Goal: Task Accomplishment & Management: Use online tool/utility

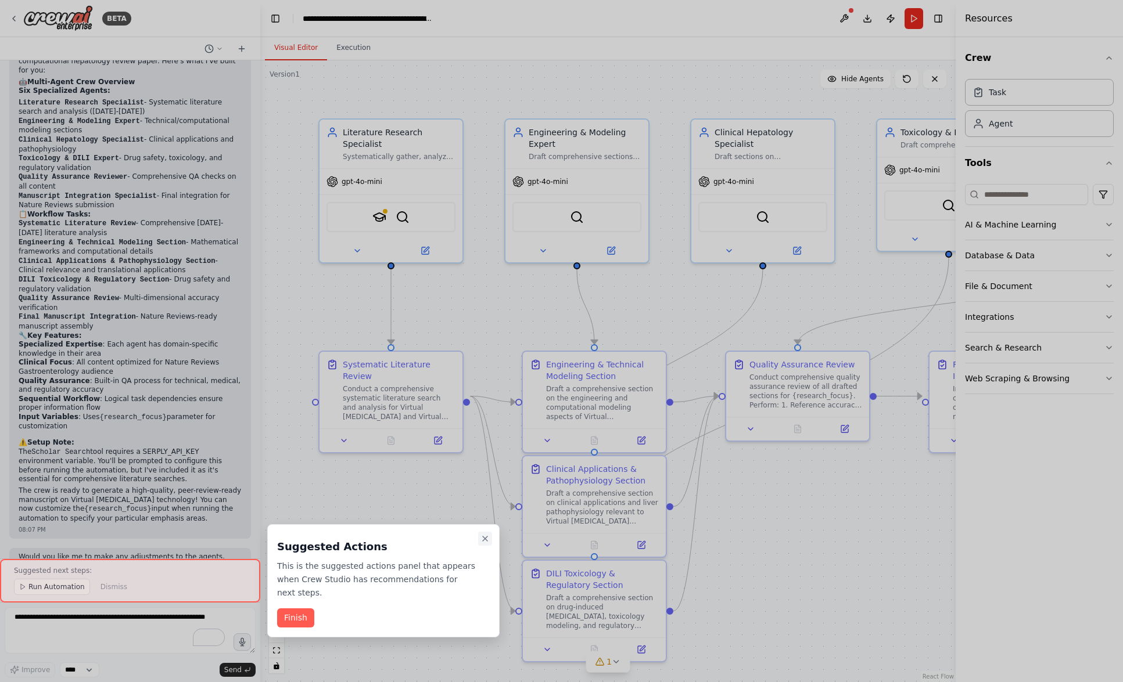
click at [484, 537] on icon "Close walkthrough" at bounding box center [484, 538] width 9 height 9
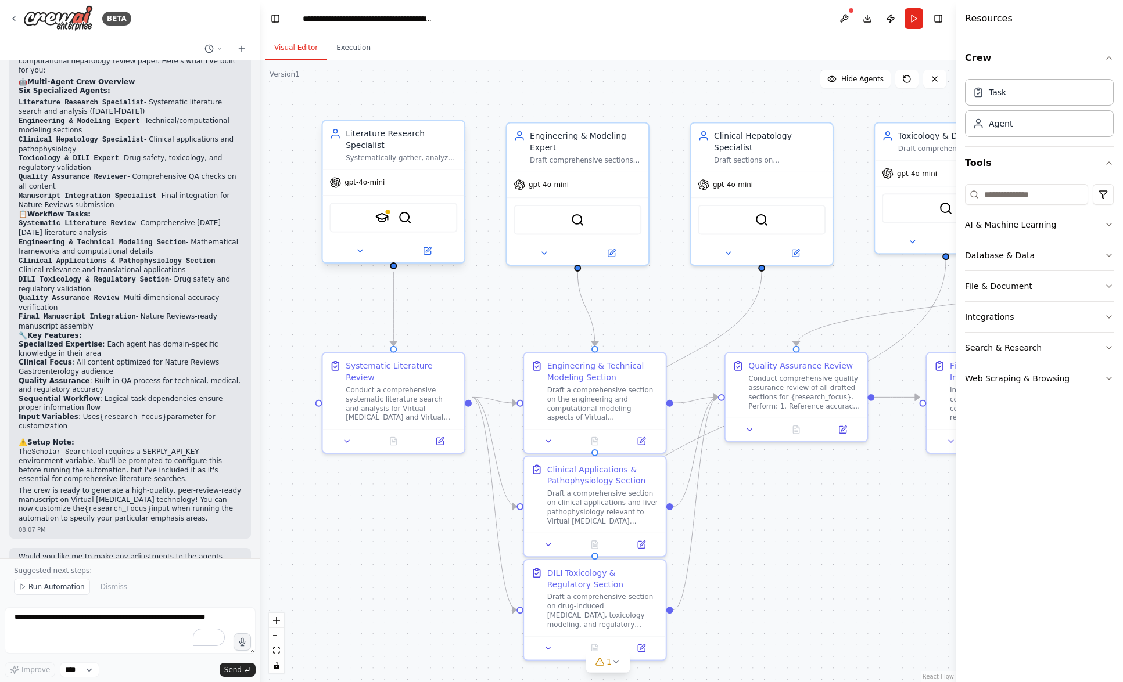
click at [385, 225] on div "SerplyScholarSearchTool SerperDevTool" at bounding box center [393, 218] width 128 height 30
click at [383, 218] on img at bounding box center [382, 218] width 14 height 14
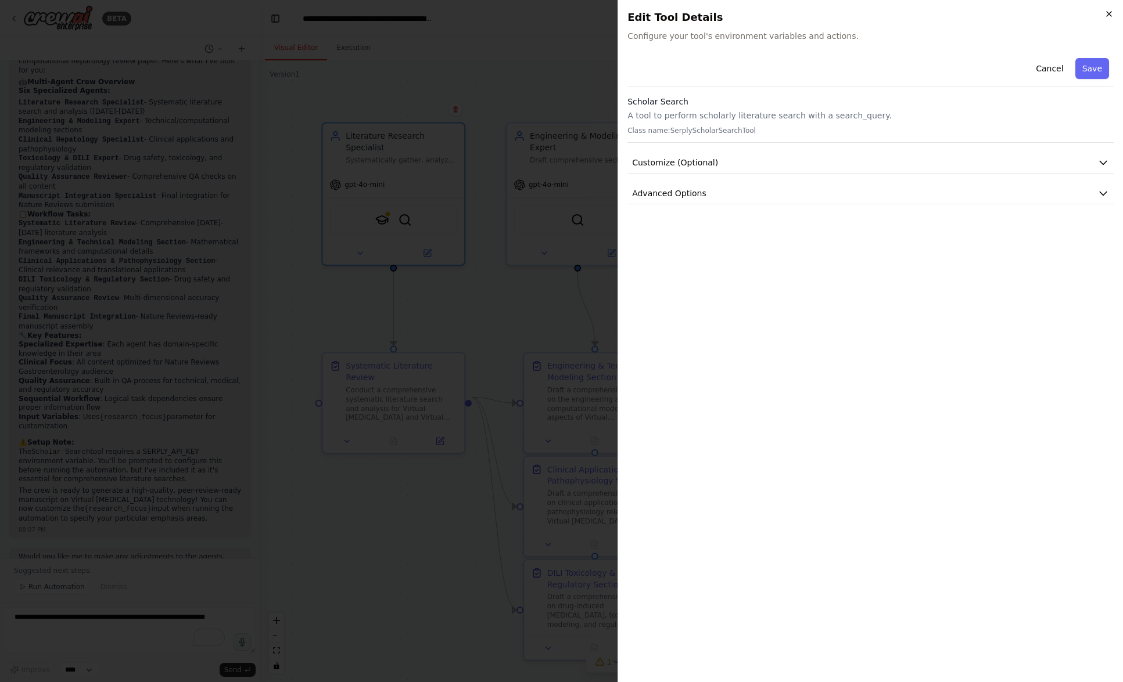
click at [1109, 9] on icon "button" at bounding box center [1108, 13] width 9 height 9
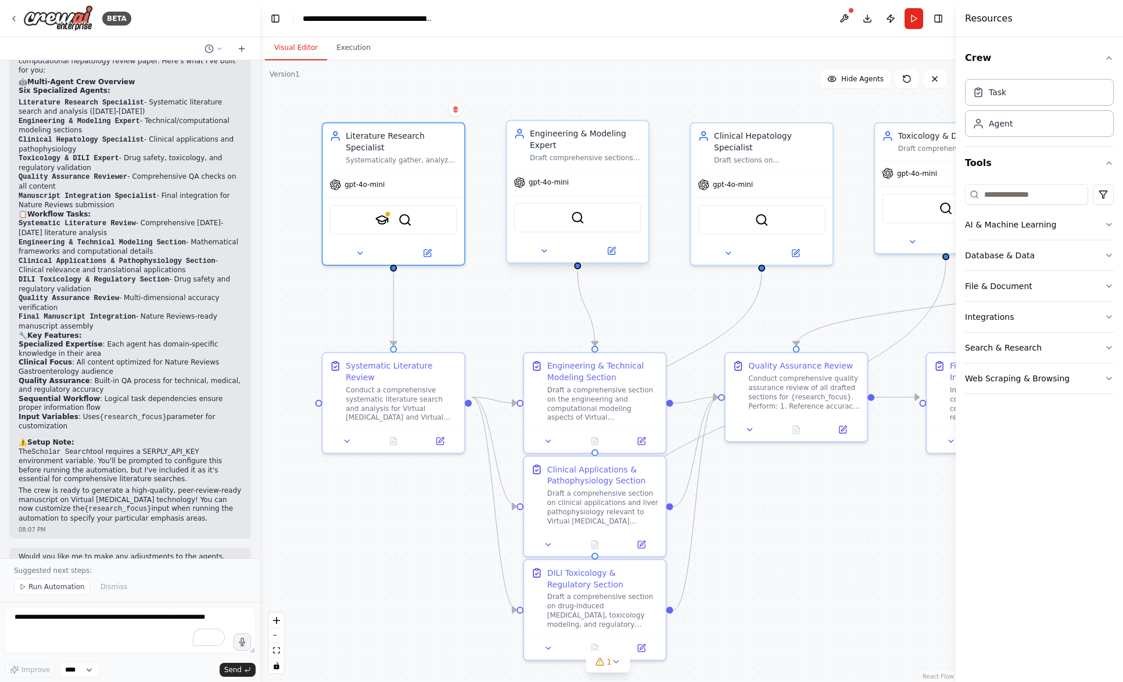
click at [600, 177] on div "gpt-4o-mini" at bounding box center [577, 183] width 142 height 26
click at [1071, 377] on button "Web Scraping & Browsing" at bounding box center [1039, 379] width 149 height 30
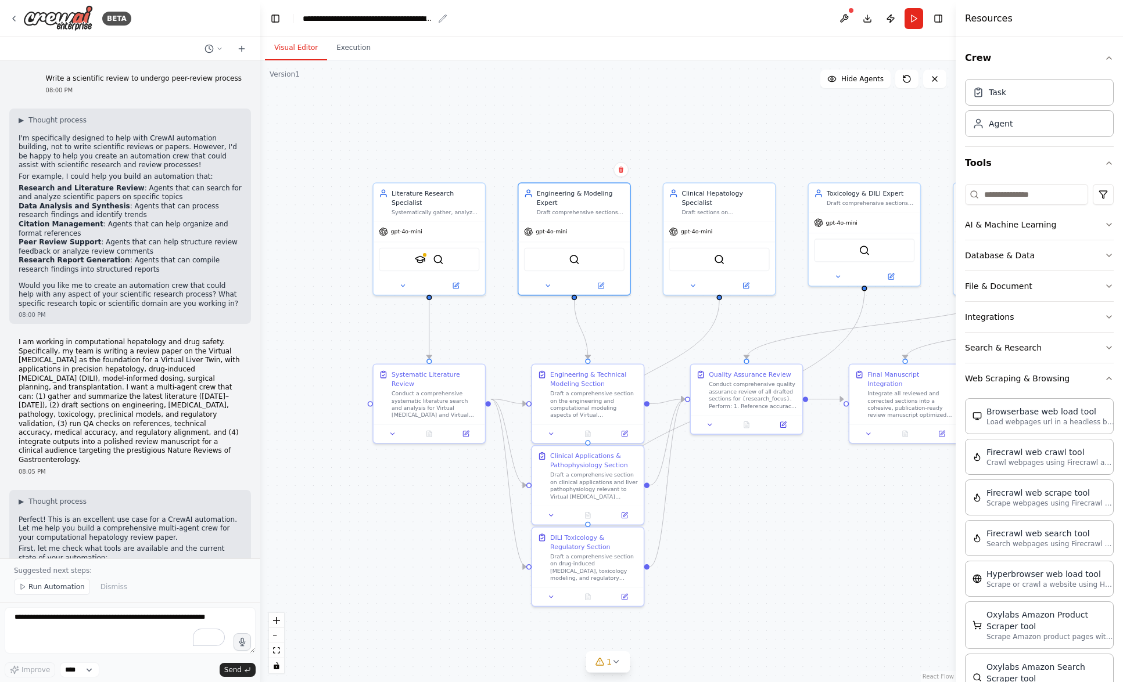
click at [430, 21] on div "**********" at bounding box center [368, 19] width 131 height 12
click at [15, 15] on icon at bounding box center [13, 18] width 9 height 9
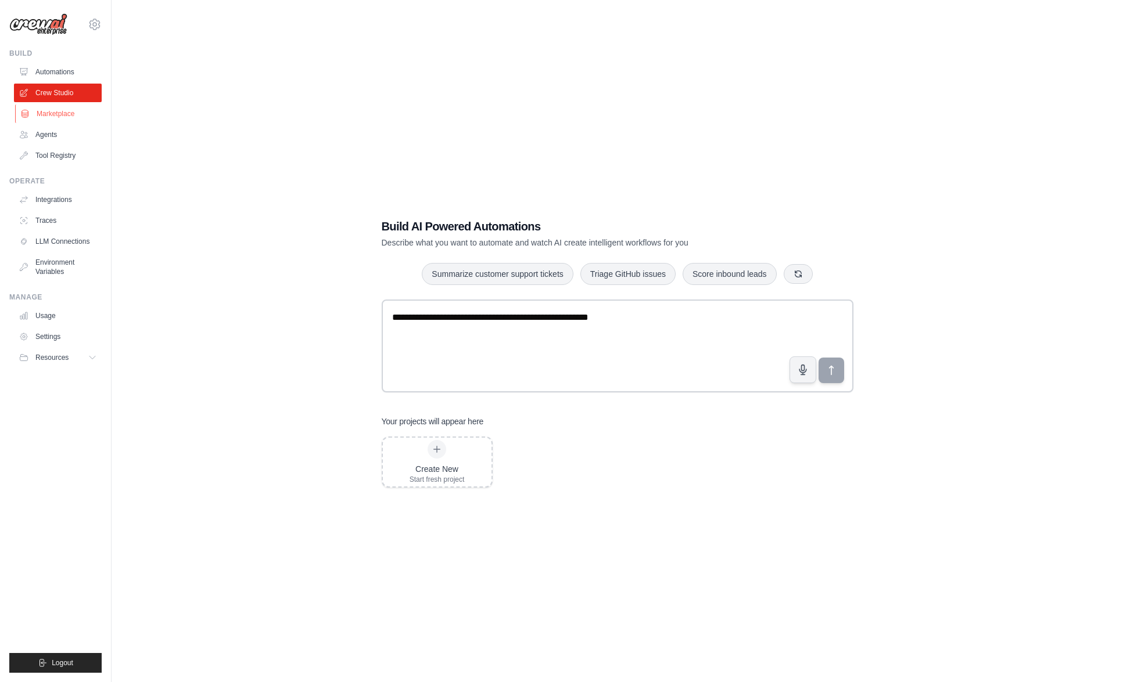
click at [53, 113] on link "Marketplace" at bounding box center [59, 114] width 88 height 19
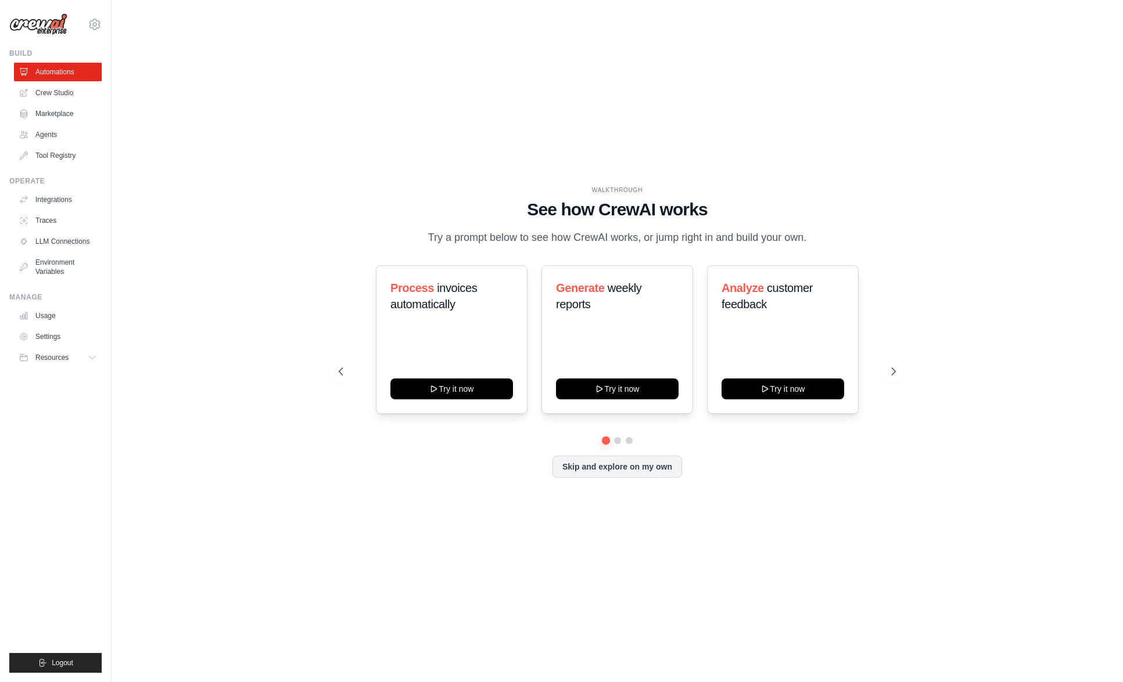
click at [267, 224] on div "WALKTHROUGH See how CrewAI works Try a prompt below to see how CrewAI works, or…" at bounding box center [617, 341] width 974 height 659
click at [57, 94] on link "Crew Studio" at bounding box center [59, 93] width 88 height 19
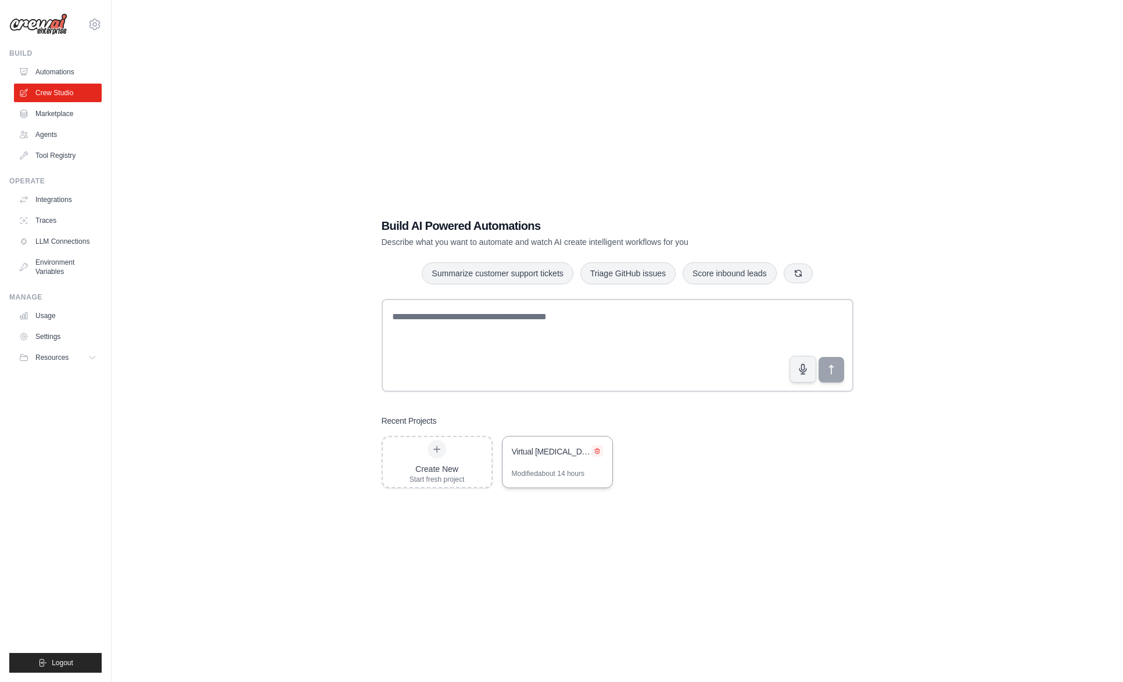
click at [596, 449] on icon at bounding box center [597, 451] width 7 height 7
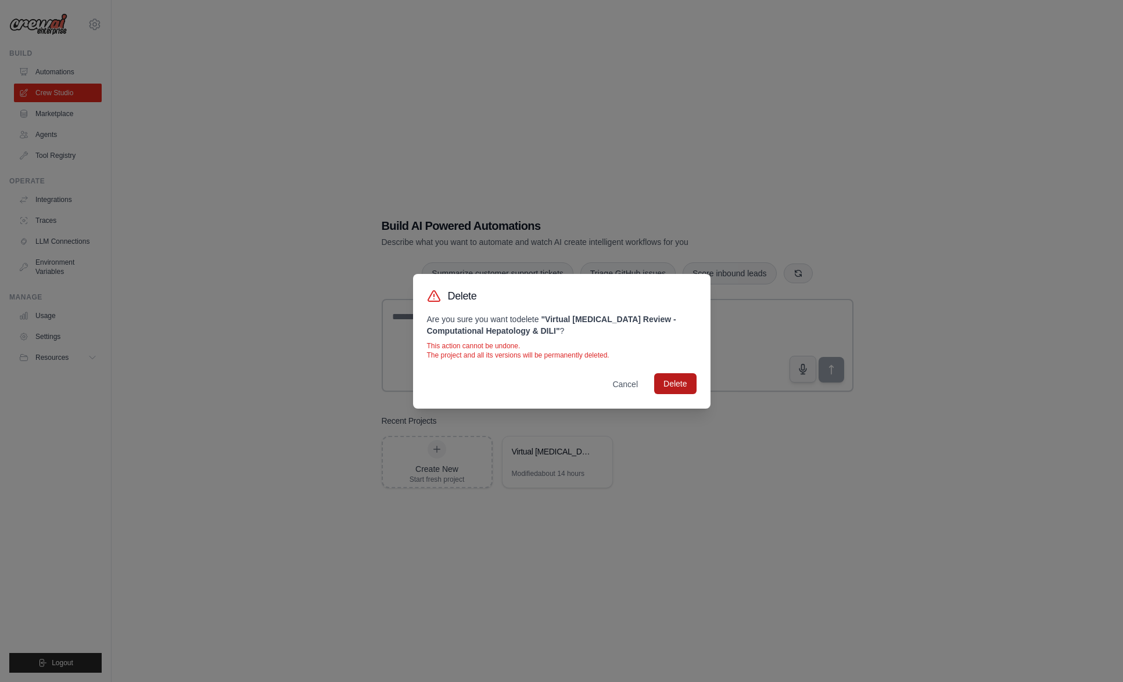
click at [682, 390] on button "Delete" at bounding box center [675, 383] width 42 height 21
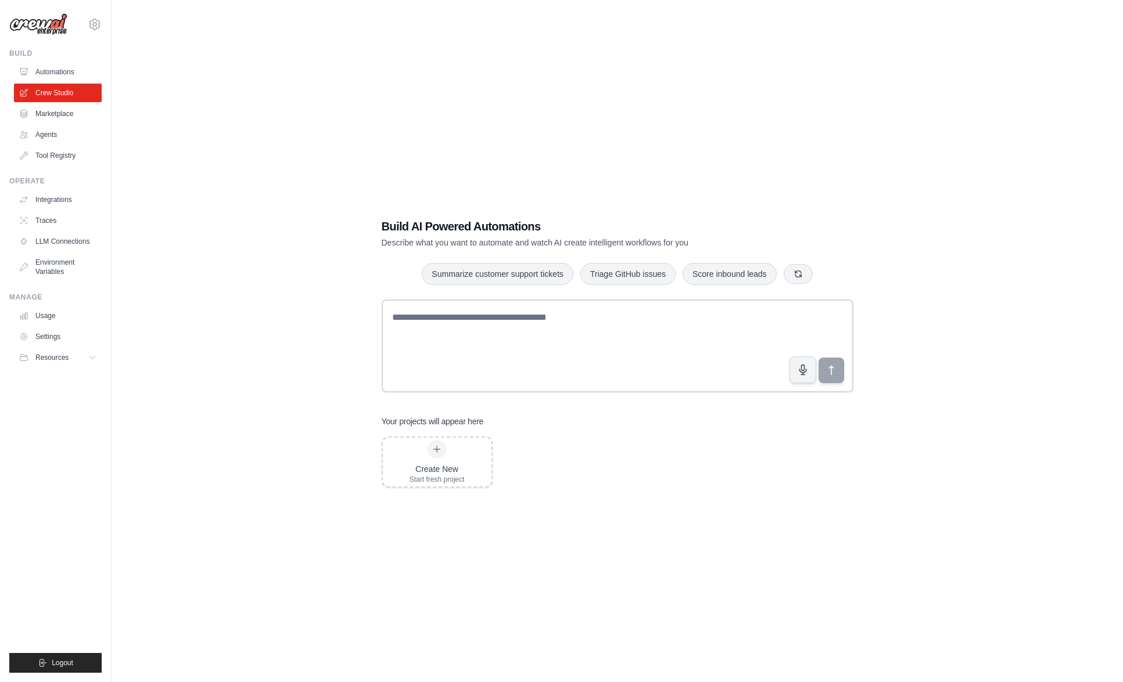
click at [703, 509] on div "Build AI Powered Automations Describe what you want to automate and watch AI cr…" at bounding box center [617, 353] width 974 height 682
